Goal: Task Accomplishment & Management: Manage account settings

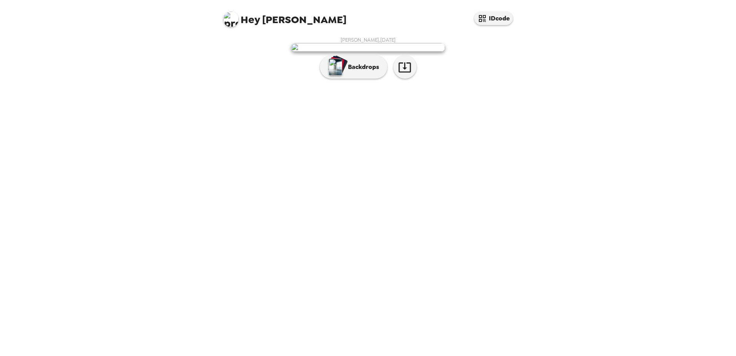
click at [541, 172] on div "Hey [PERSON_NAME] IDcode [PERSON_NAME] , [DATE] Backdrops" at bounding box center [368, 178] width 736 height 356
click at [364, 79] on button "Backdrops" at bounding box center [353, 66] width 67 height 23
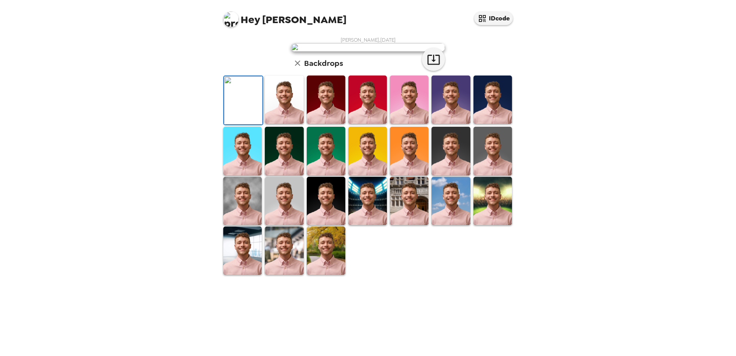
scroll to position [111, 0]
click at [331, 175] on img at bounding box center [326, 151] width 39 height 48
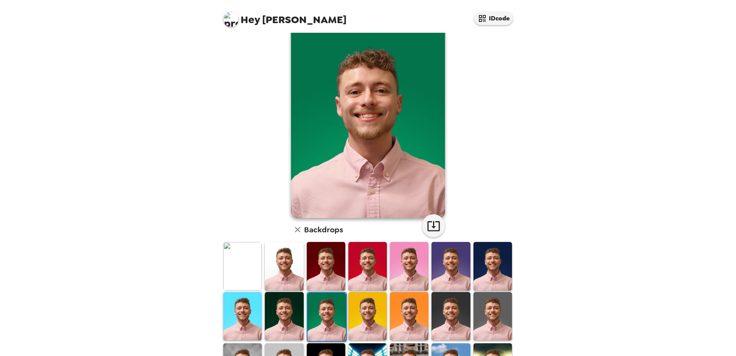
scroll to position [8, 0]
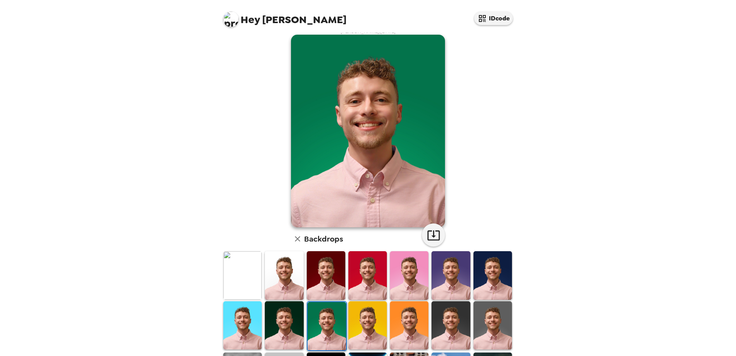
click at [414, 277] on img at bounding box center [409, 275] width 39 height 48
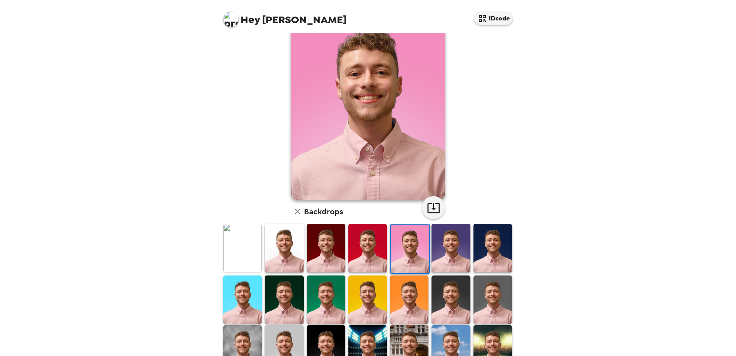
scroll to position [60, 0]
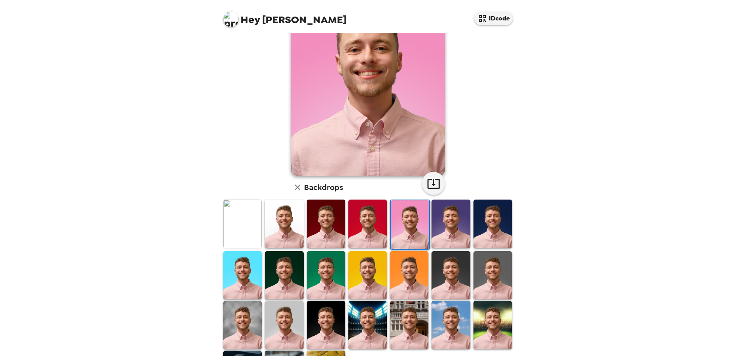
click at [328, 278] on img at bounding box center [326, 275] width 39 height 48
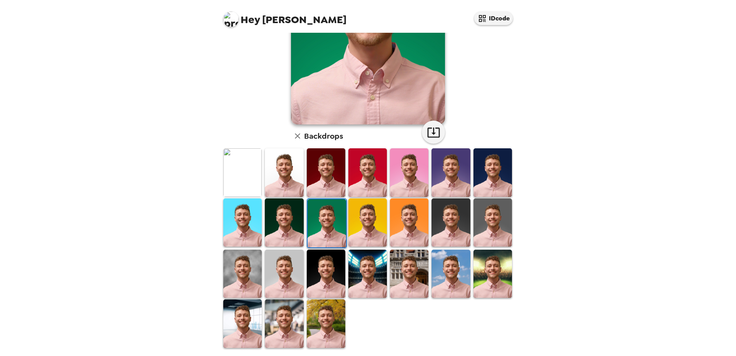
click at [490, 222] on img at bounding box center [493, 222] width 39 height 48
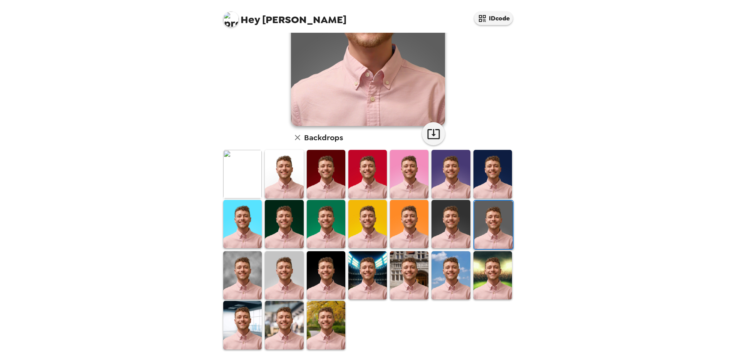
scroll to position [111, 0]
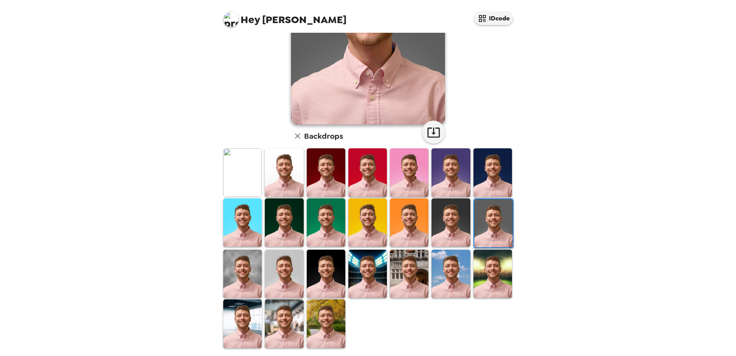
click at [322, 220] on img at bounding box center [326, 222] width 39 height 48
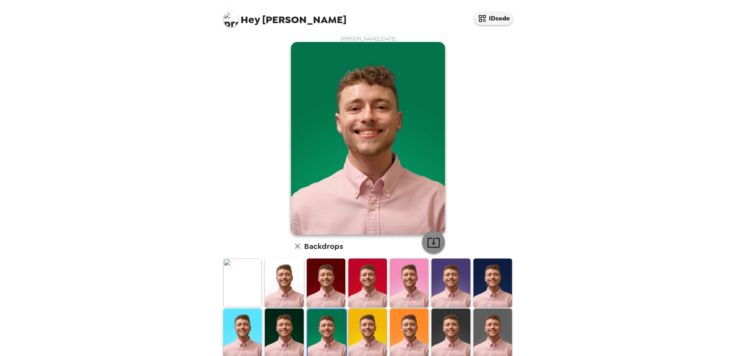
scroll to position [0, 0]
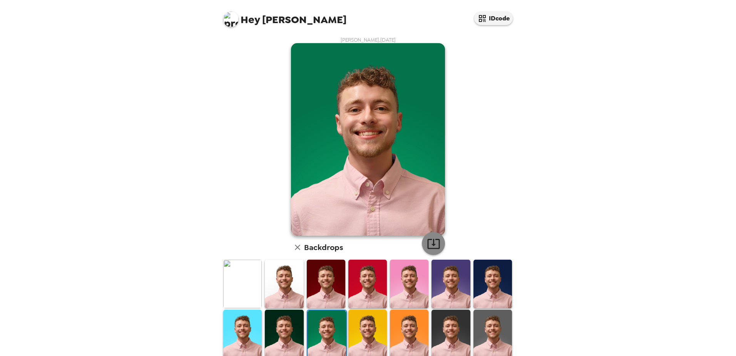
click at [430, 241] on icon "button" at bounding box center [433, 243] width 13 height 13
click at [484, 135] on div "[PERSON_NAME] , [DATE] Backdrops" at bounding box center [368, 248] width 293 height 423
click at [491, 19] on button "IDcode" at bounding box center [493, 18] width 39 height 13
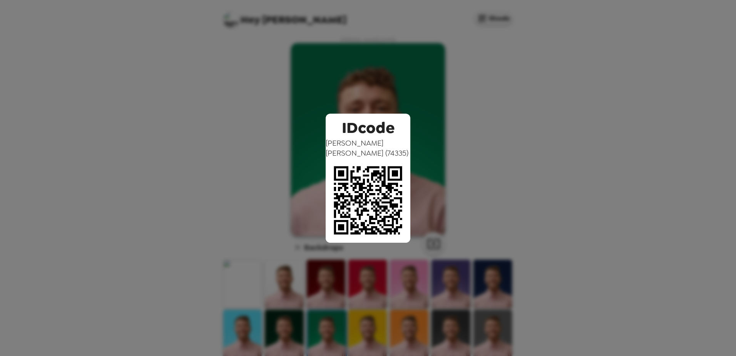
click at [465, 157] on div "IDcode [PERSON_NAME] ( 74335 )" at bounding box center [368, 178] width 736 height 356
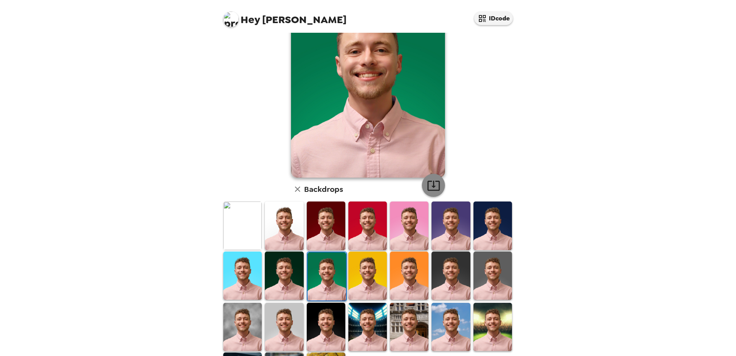
scroll to position [111, 0]
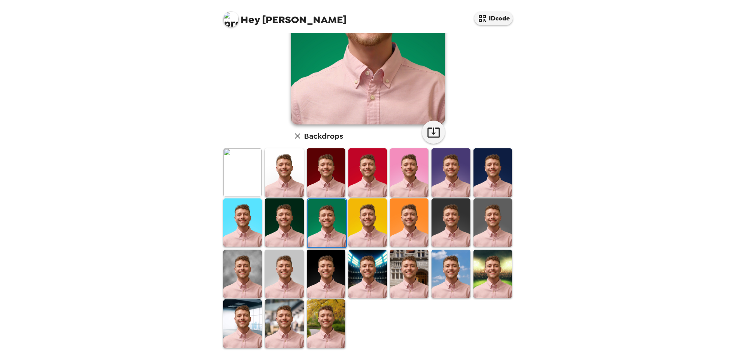
click at [310, 139] on h6 "Backdrops" at bounding box center [323, 136] width 39 height 12
click at [295, 134] on icon "button" at bounding box center [297, 135] width 9 height 9
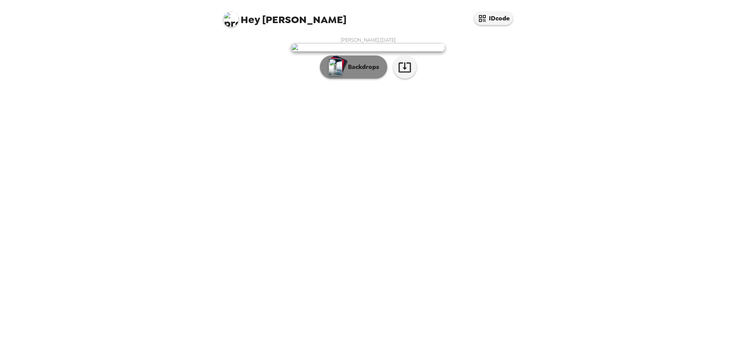
click at [372, 72] on p "Backdrops" at bounding box center [361, 66] width 35 height 9
